Goal: Book appointment/travel/reservation

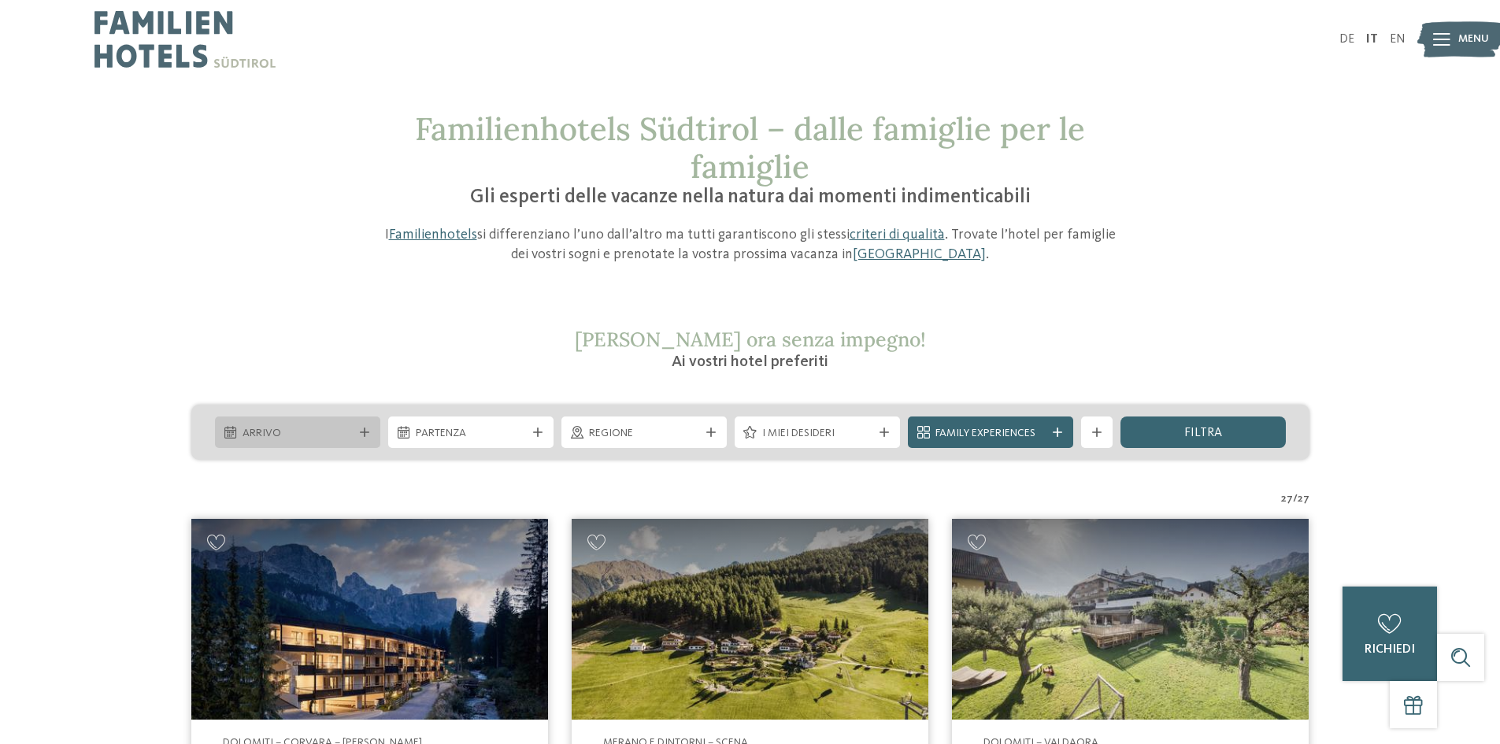
click at [329, 435] on span "Arrivo" at bounding box center [297, 434] width 110 height 16
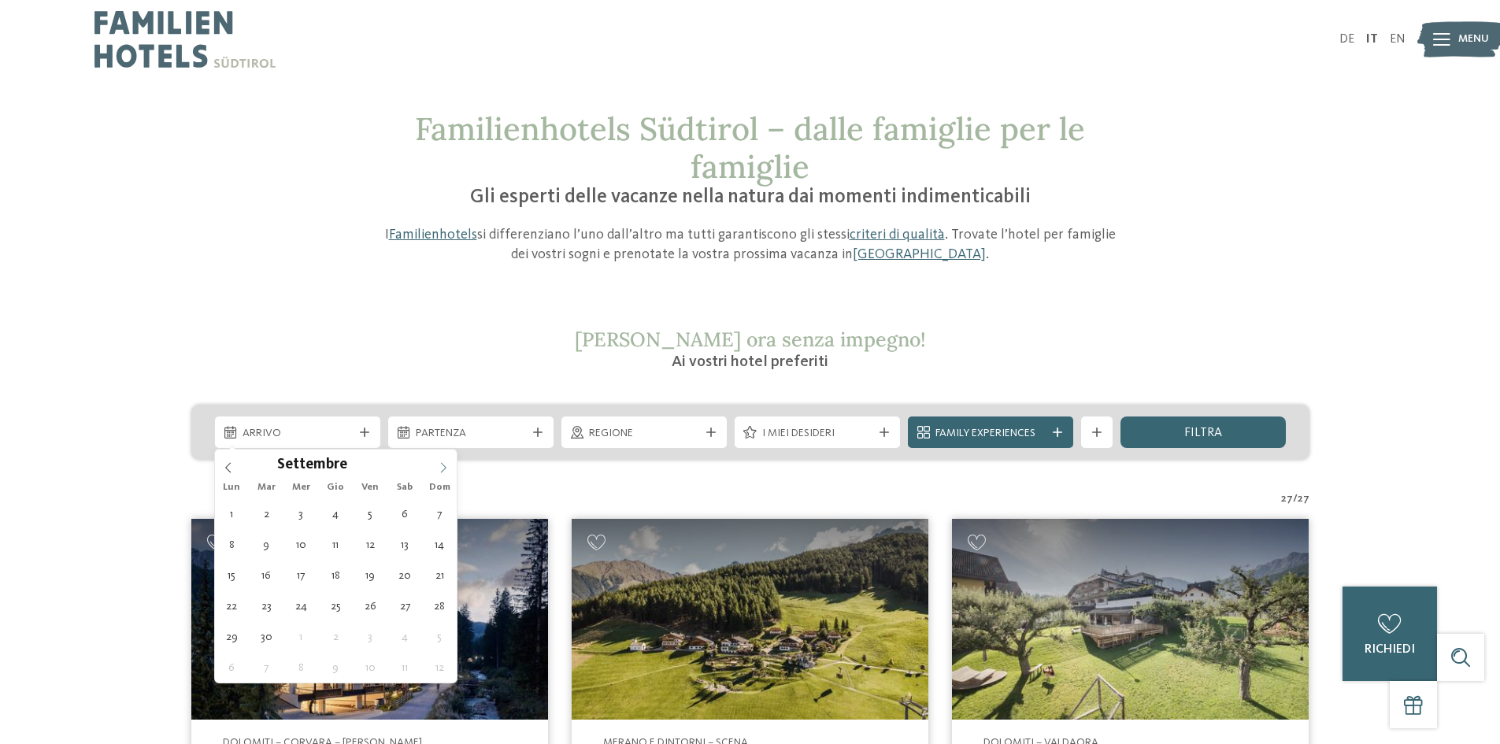
click at [443, 467] on icon at bounding box center [443, 467] width 11 height 11
click at [444, 467] on icon at bounding box center [443, 467] width 11 height 11
type div "[DATE]"
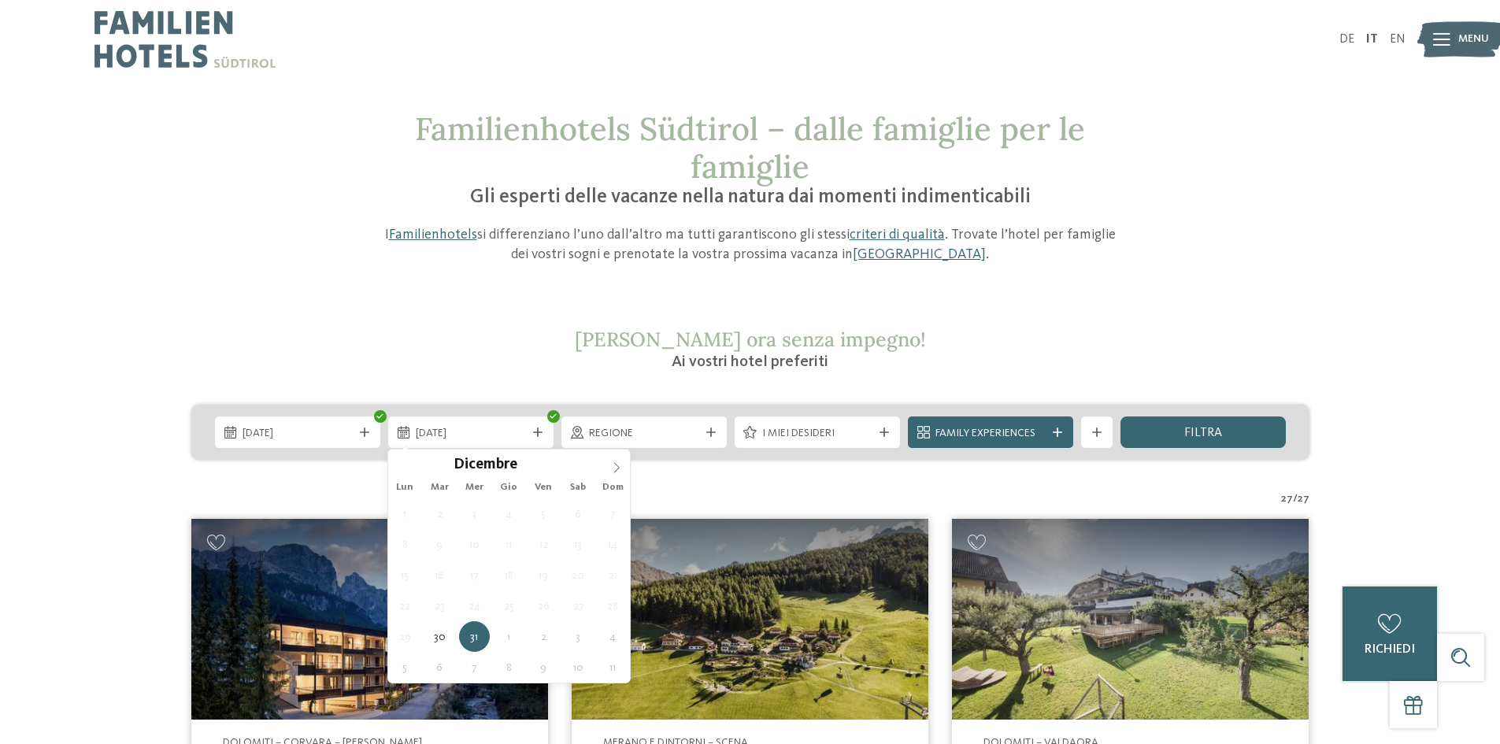
type input "****"
click at [611, 468] on icon at bounding box center [616, 467] width 11 height 11
type div "[DATE]"
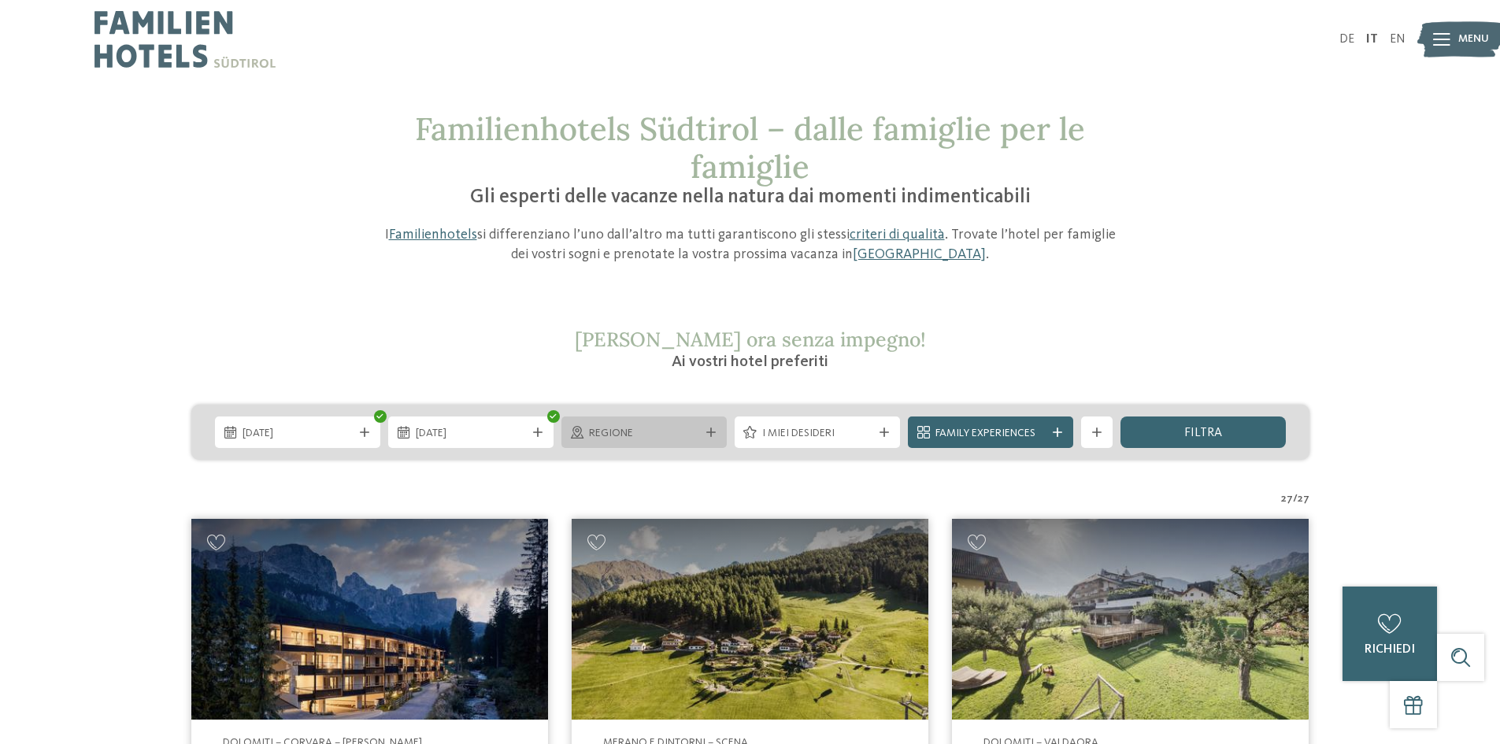
click at [646, 439] on span "Regione" at bounding box center [644, 434] width 110 height 16
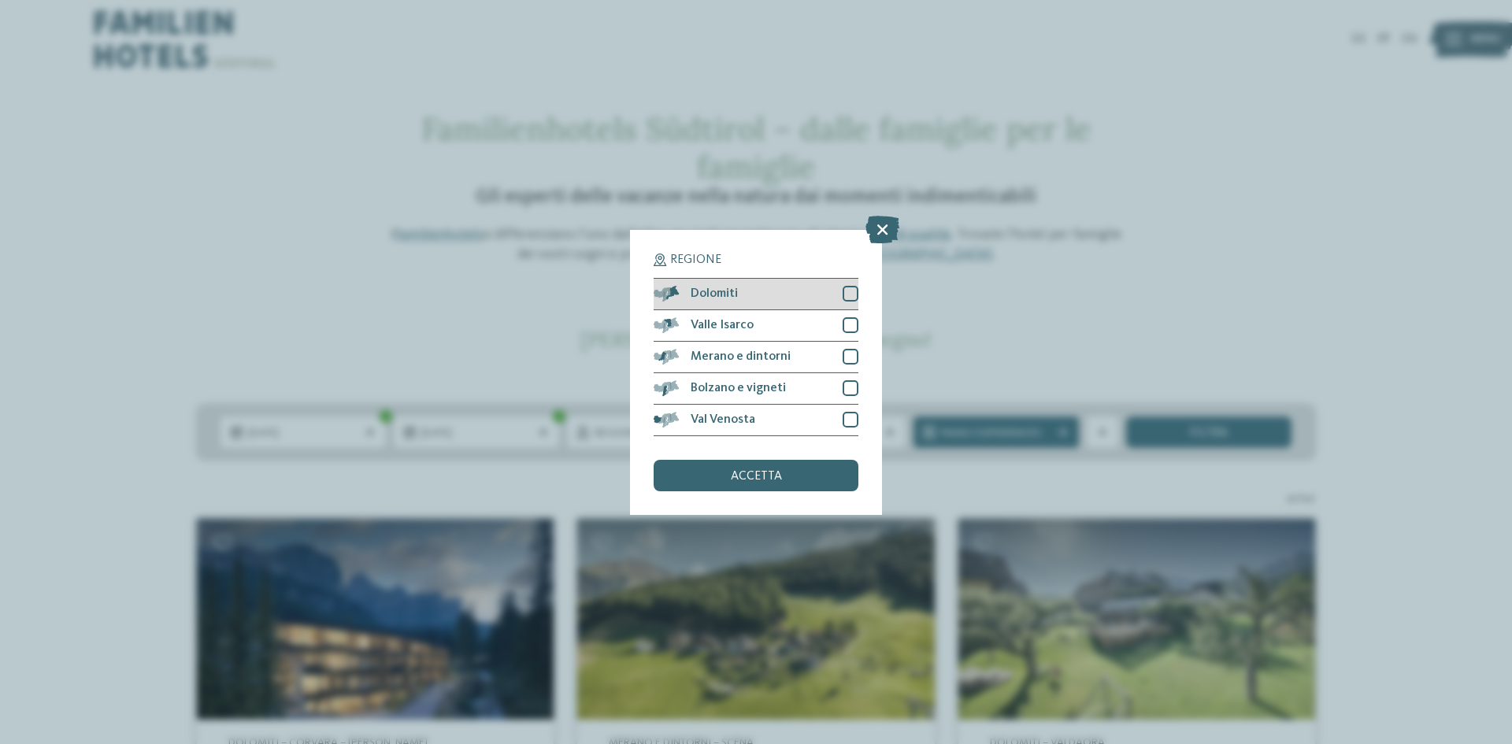
click at [763, 298] on div "Dolomiti" at bounding box center [755, 294] width 205 height 31
click at [790, 471] on div "accetta" at bounding box center [755, 475] width 205 height 31
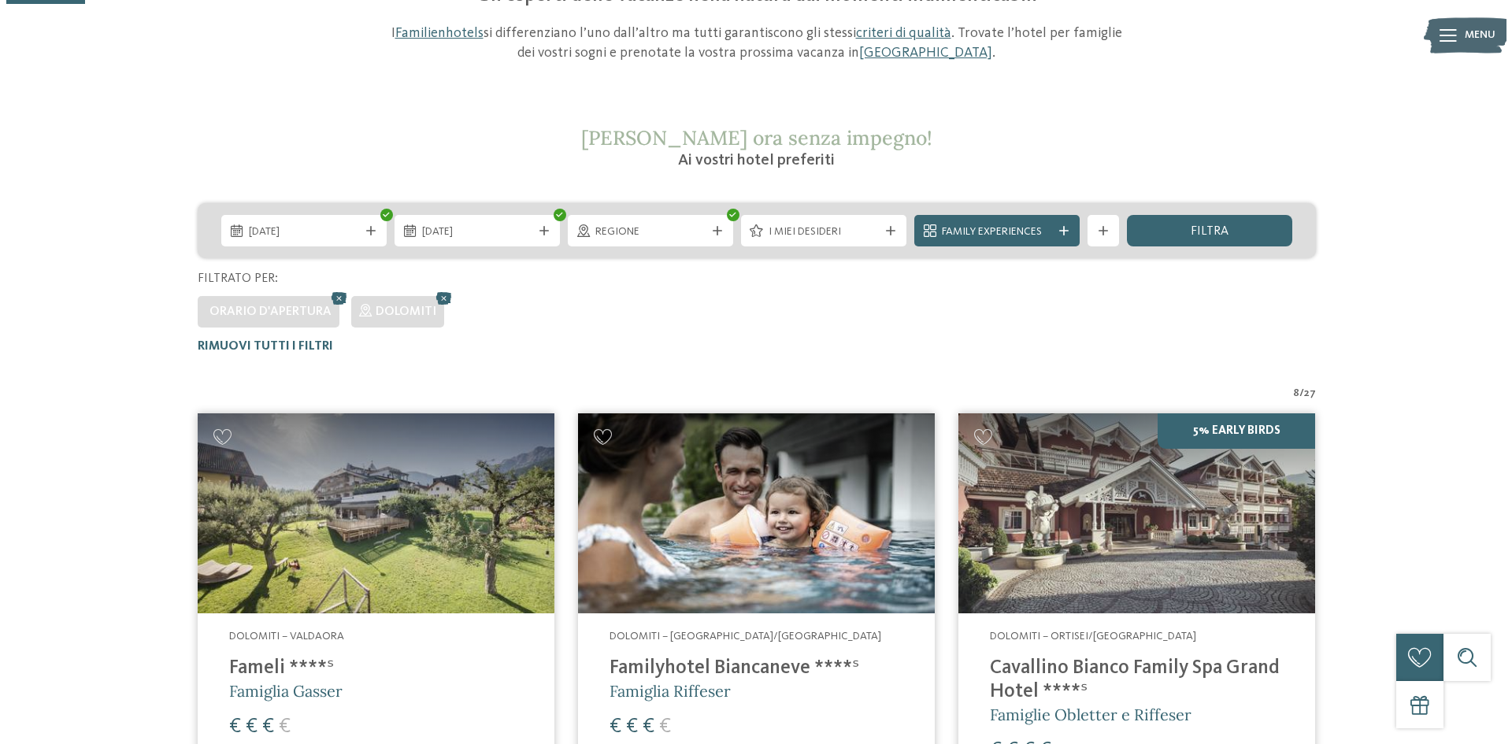
scroll to position [123, 0]
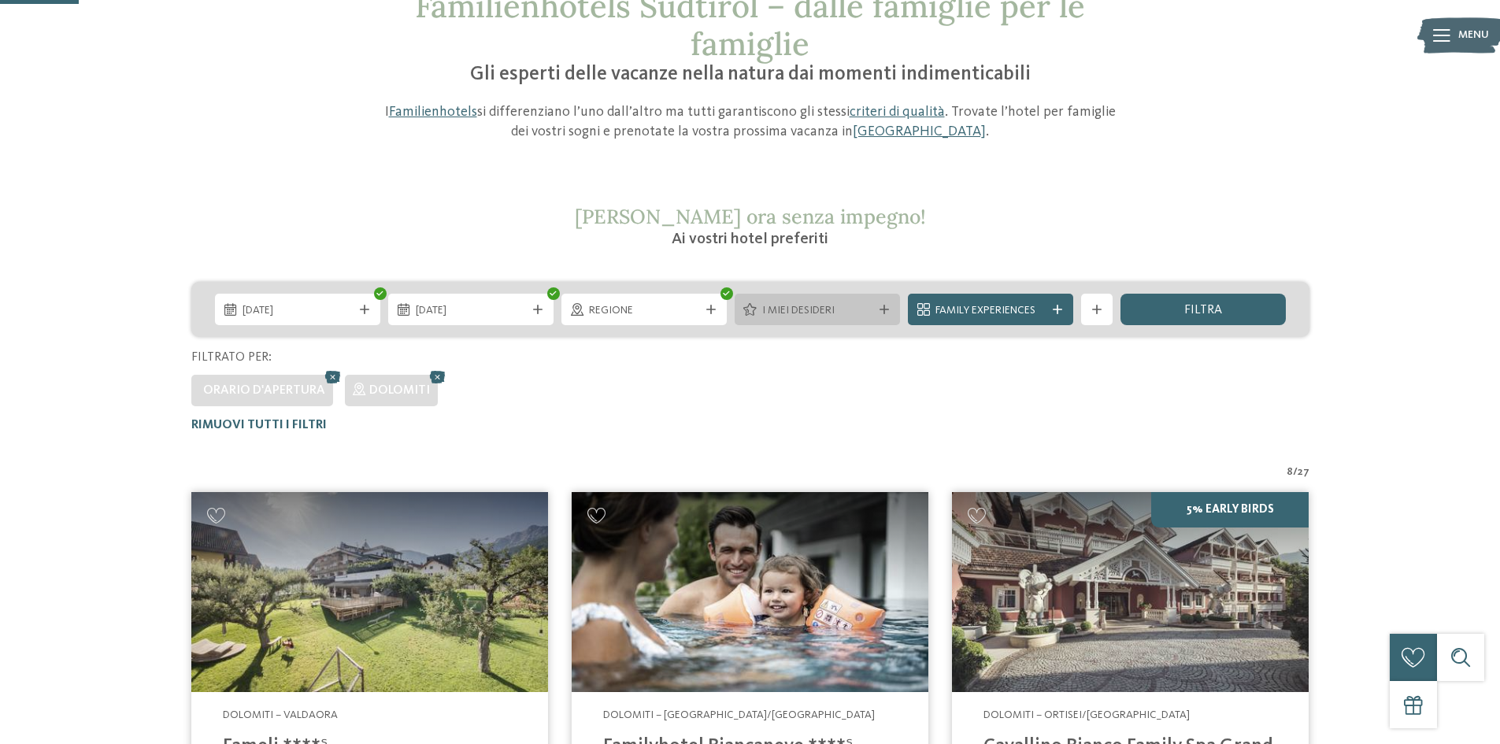
click at [848, 311] on span "I miei desideri" at bounding box center [817, 311] width 110 height 16
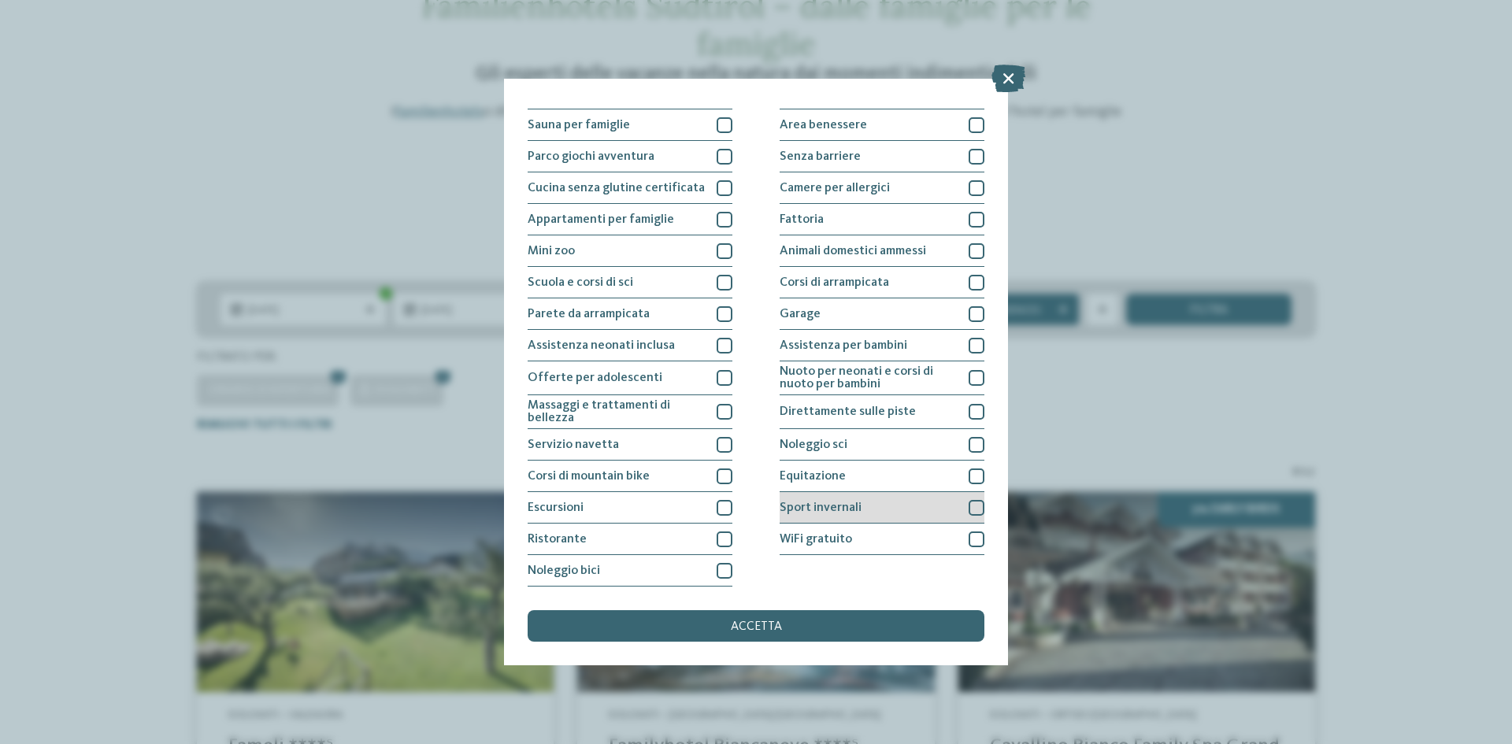
scroll to position [0, 0]
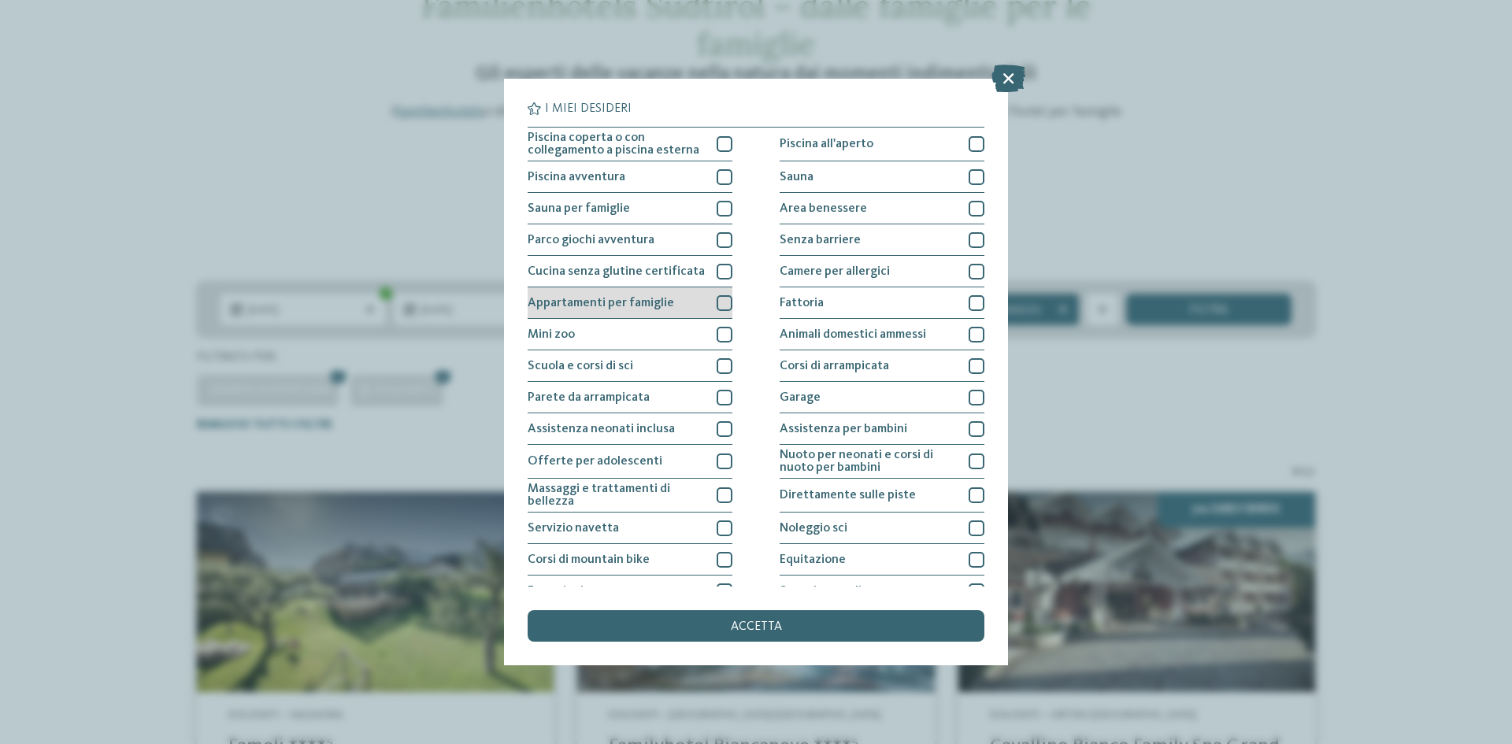
click at [606, 309] on span "Appartamenti per famiglie" at bounding box center [600, 303] width 146 height 13
click at [624, 333] on div "Mini zoo" at bounding box center [629, 334] width 205 height 31
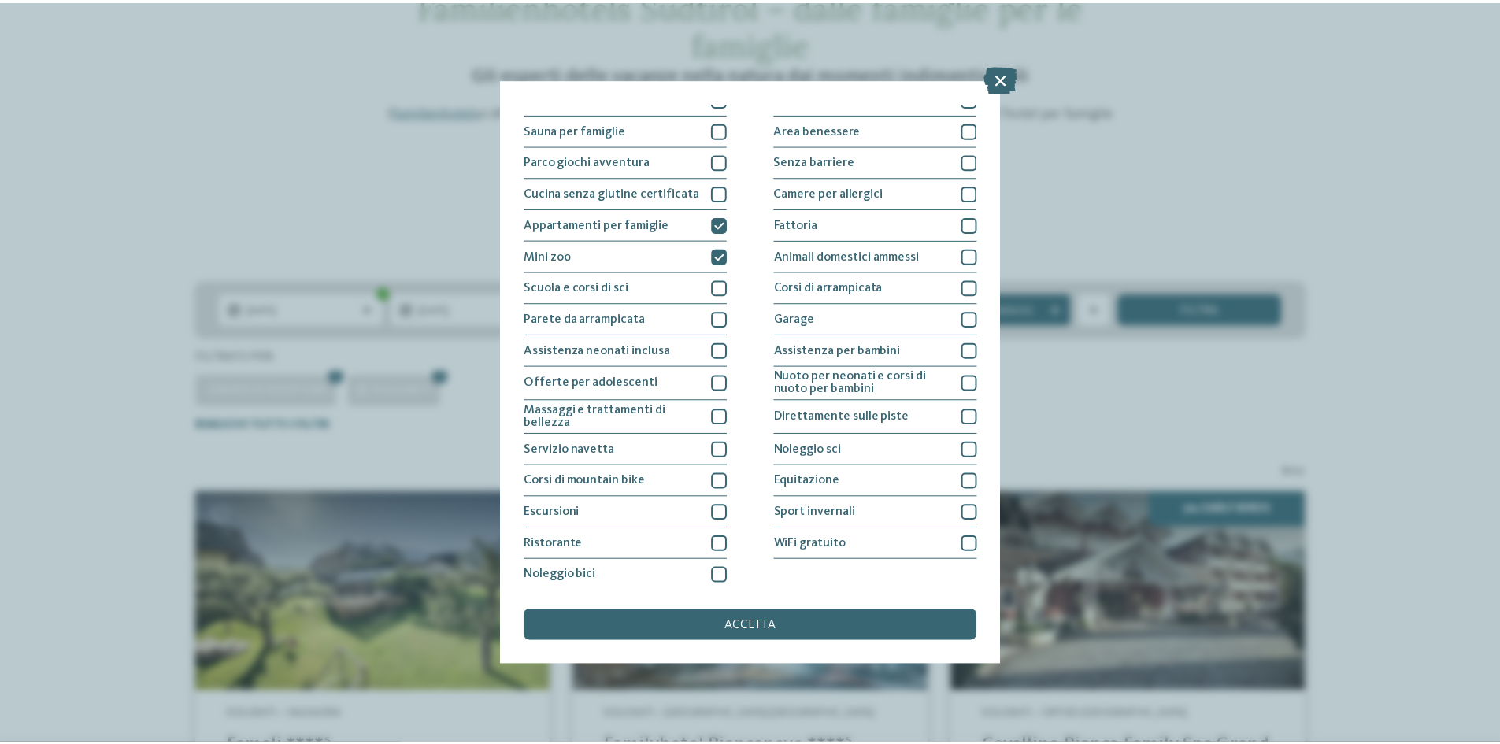
scroll to position [83, 0]
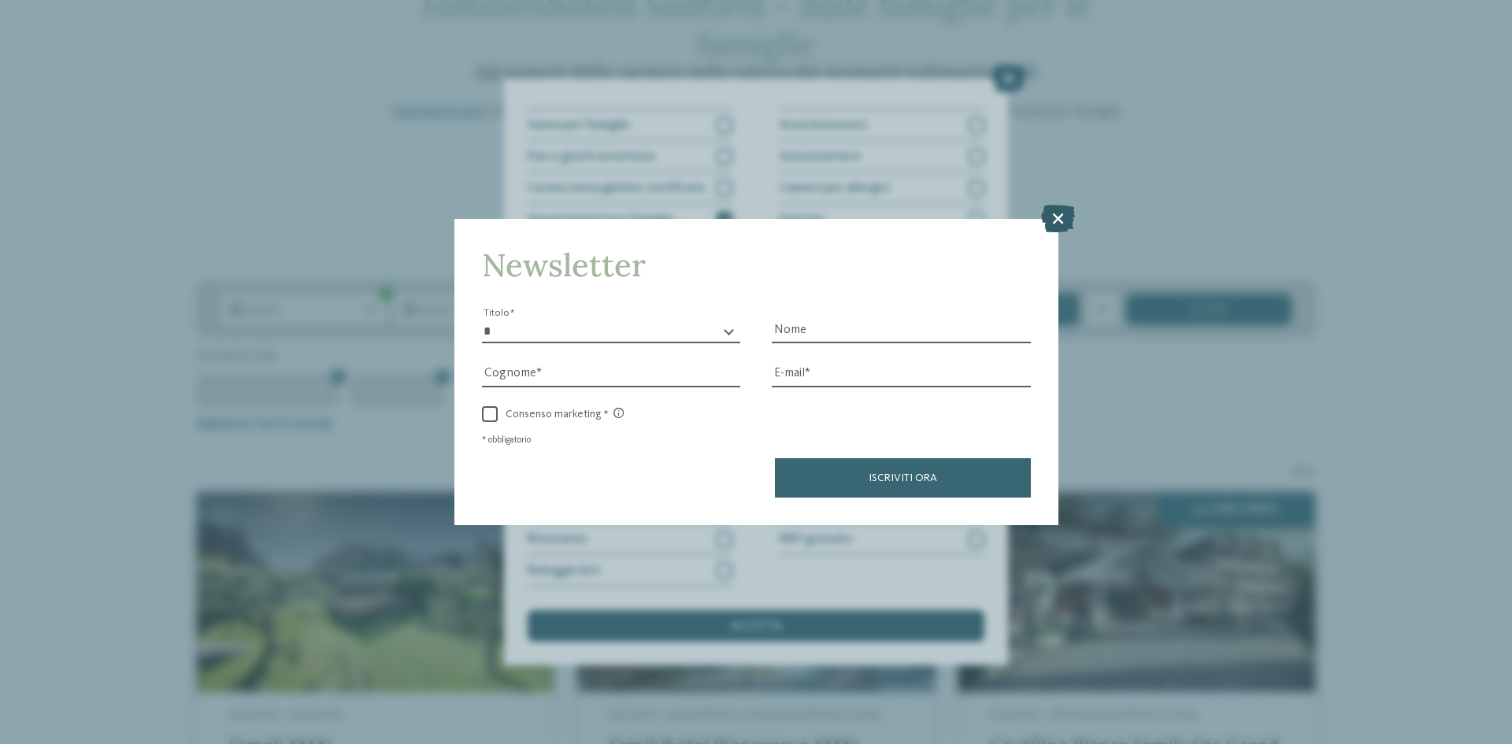
click at [1063, 216] on icon at bounding box center [1058, 219] width 34 height 28
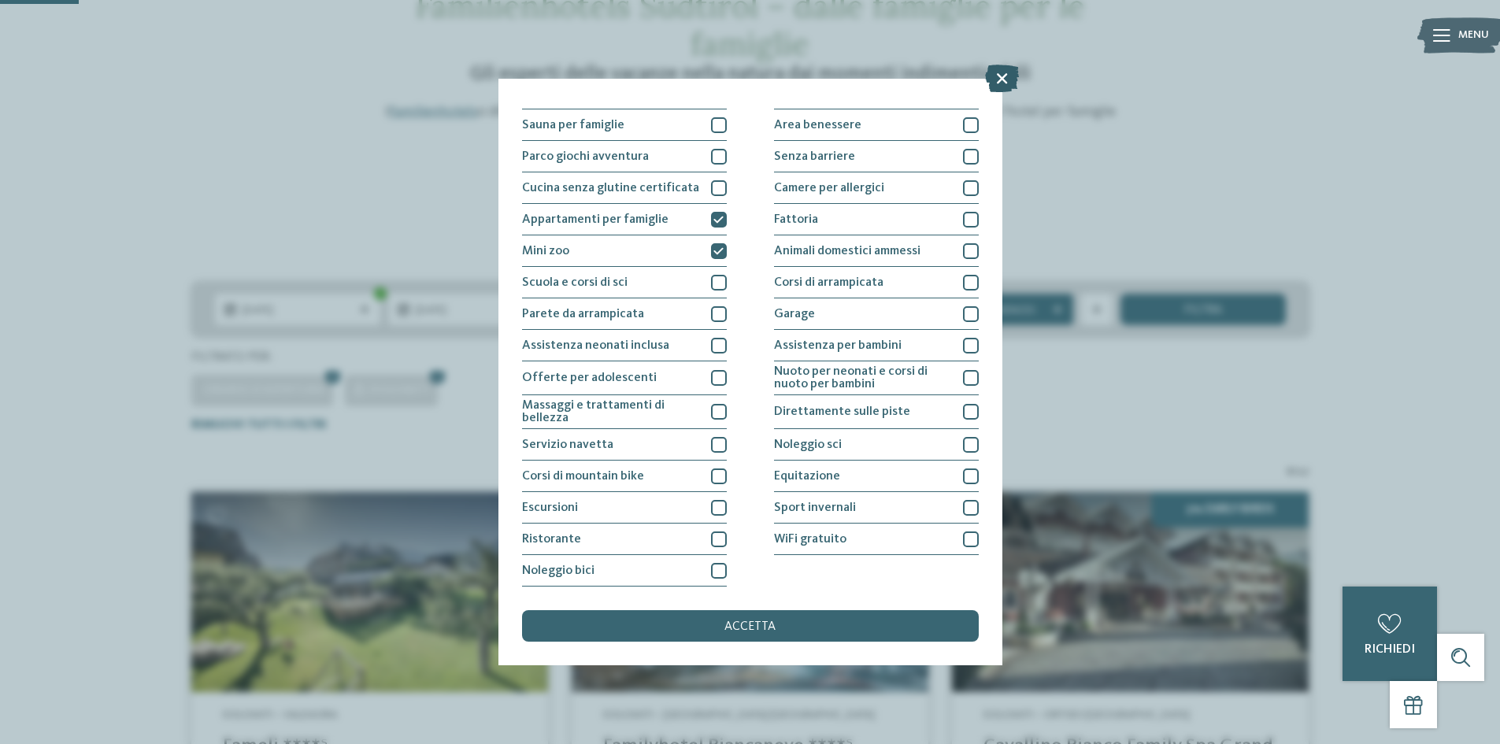
click at [1001, 78] on icon at bounding box center [1002, 79] width 34 height 28
